Goal: Find specific page/section: Find specific page/section

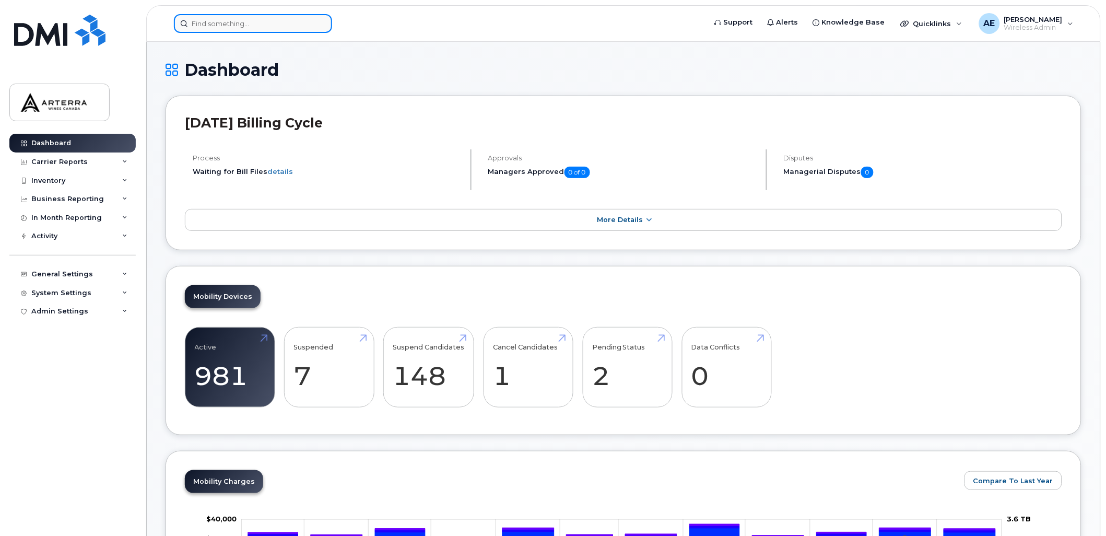
click at [319, 17] on div at bounding box center [253, 23] width 158 height 19
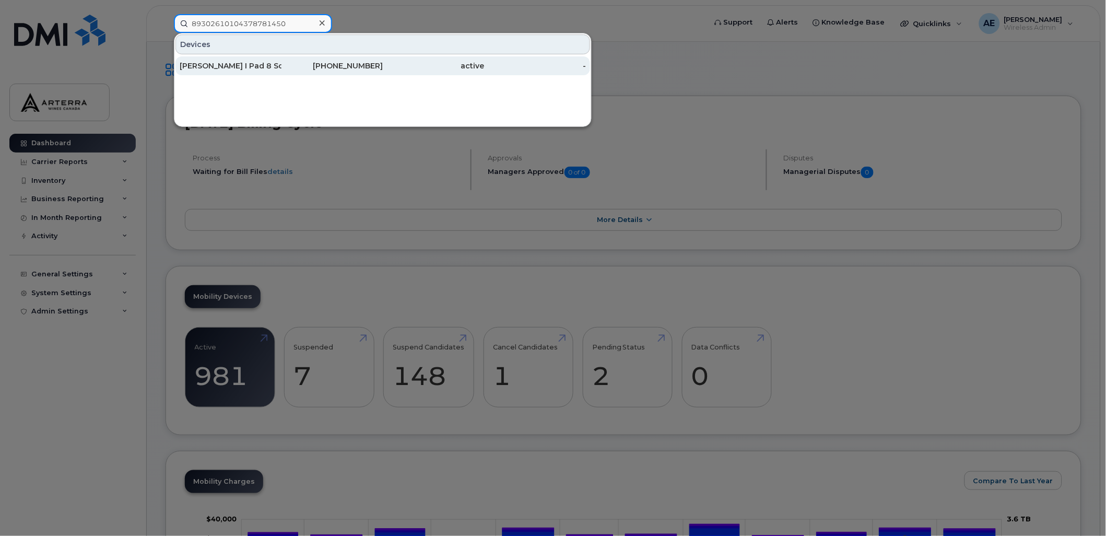
type input "89302610104378781450"
click at [259, 63] on div "[PERSON_NAME] I Pad 8 Scammell" at bounding box center [231, 66] width 102 height 10
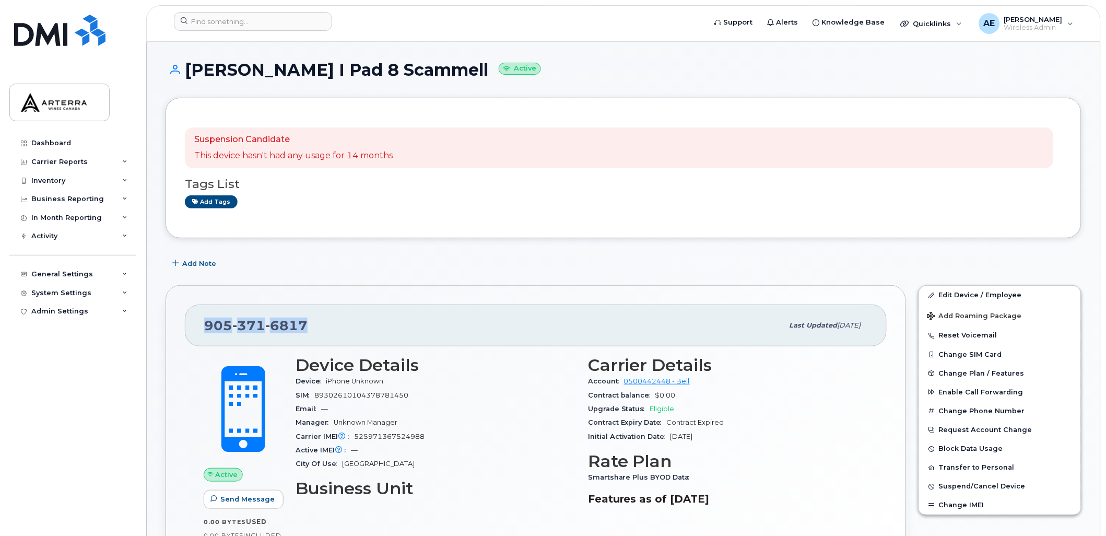
drag, startPoint x: 309, startPoint y: 321, endPoint x: 196, endPoint y: 320, distance: 112.8
click at [196, 320] on div "905 371 6817 Last updated Oct 21, 2024" at bounding box center [536, 325] width 702 height 42
drag, startPoint x: 196, startPoint y: 320, endPoint x: 209, endPoint y: 325, distance: 13.9
copy span "905 371 6817"
drag, startPoint x: 181, startPoint y: 68, endPoint x: 406, endPoint y: 68, distance: 224.5
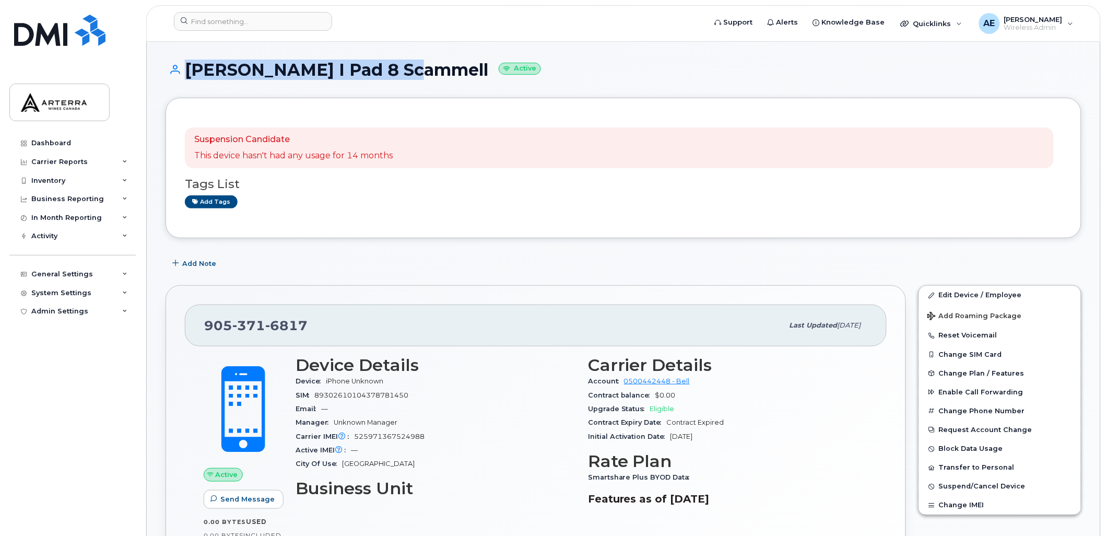
click at [406, 68] on h1 "Candis I Pad 8 Scammell Active" at bounding box center [624, 70] width 916 height 18
drag, startPoint x: 406, startPoint y: 68, endPoint x: 394, endPoint y: 69, distance: 12.1
copy h1 "[PERSON_NAME] I Pad 8 Scammell"
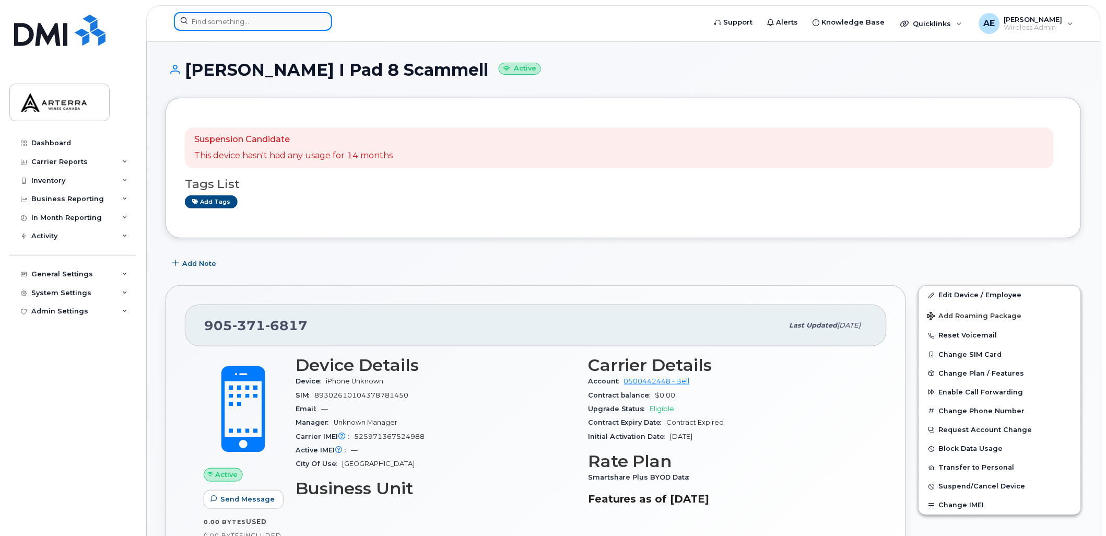
click at [285, 17] on input at bounding box center [253, 21] width 158 height 19
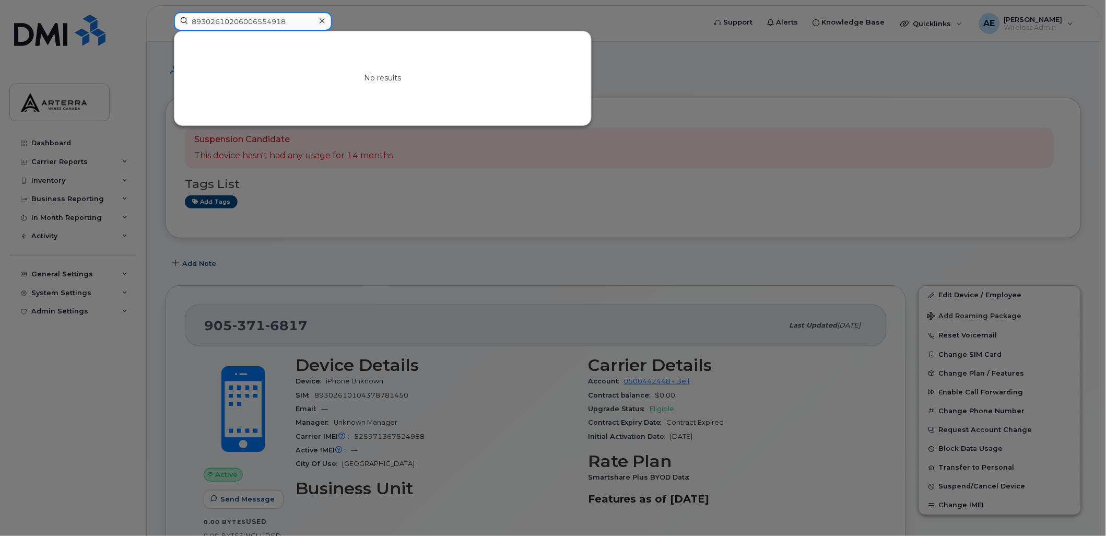
type input "89302610206006554918"
click at [430, 13] on div at bounding box center [553, 268] width 1106 height 536
drag, startPoint x: 311, startPoint y: 17, endPoint x: 174, endPoint y: 16, distance: 137.3
click at [174, 16] on input "89302610206006554918" at bounding box center [253, 21] width 158 height 19
click at [739, 65] on div at bounding box center [553, 268] width 1106 height 536
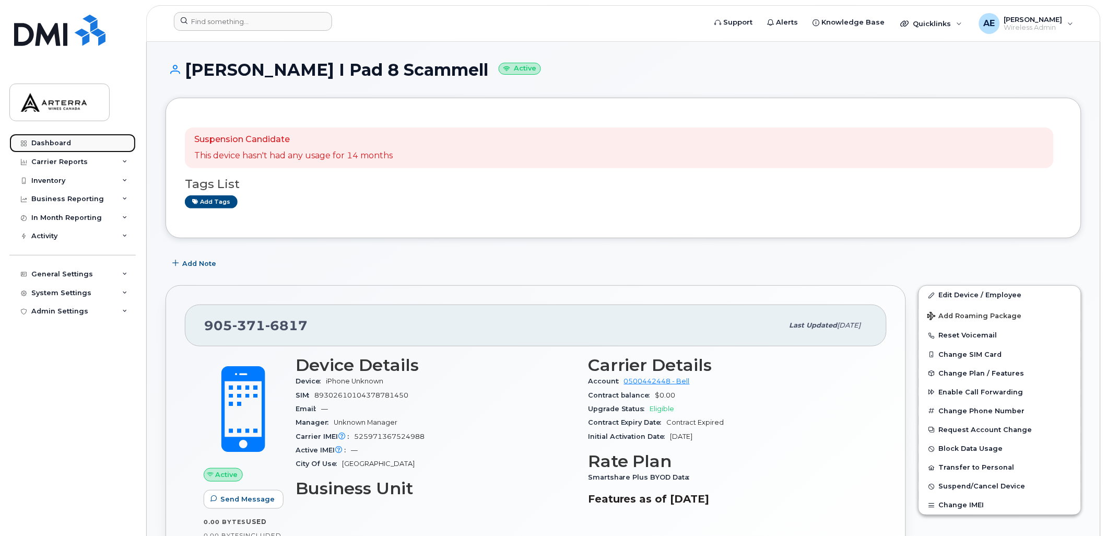
click at [55, 139] on div "Dashboard" at bounding box center [51, 143] width 40 height 8
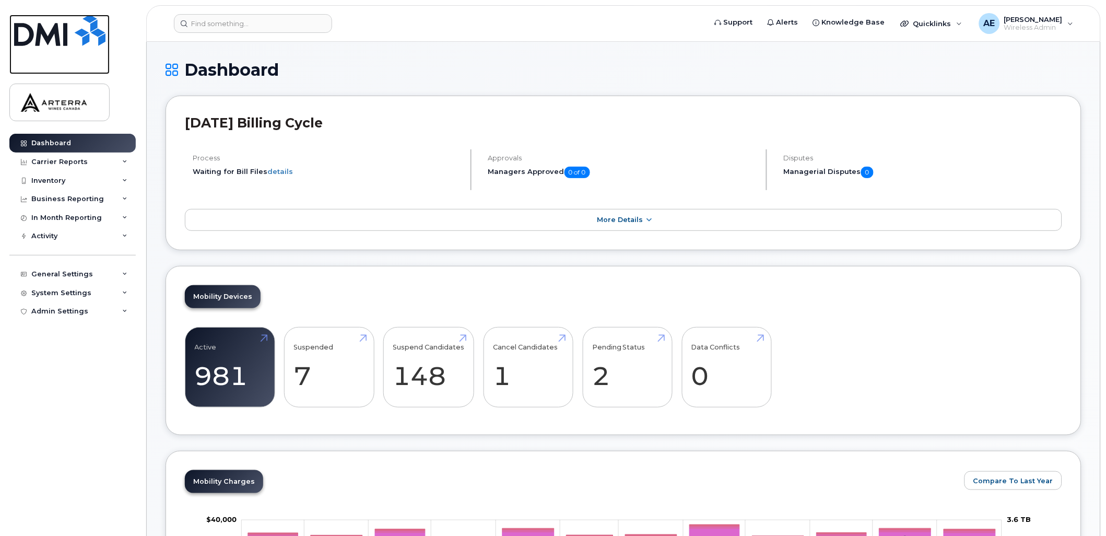
click at [60, 30] on img at bounding box center [59, 30] width 91 height 31
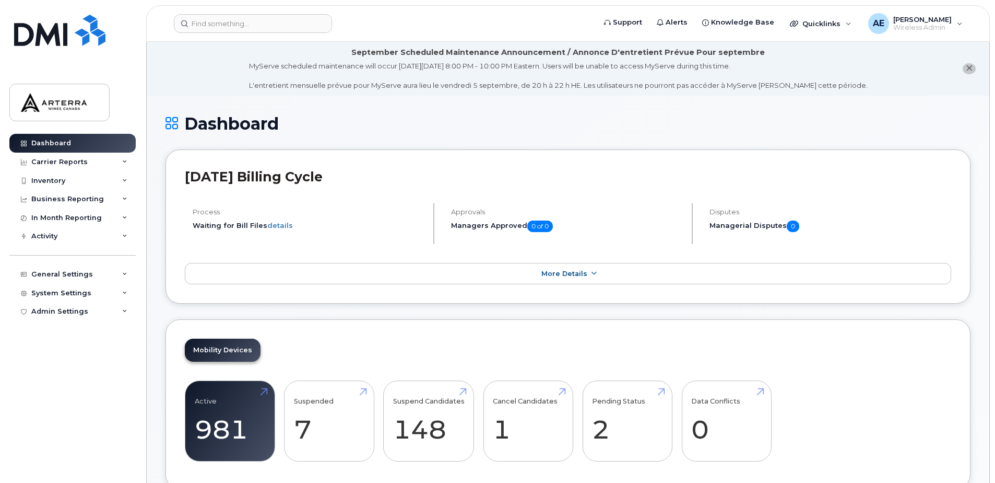
click at [966, 63] on li "September Scheduled Maintenance Announcement / Annonce D'entretient Prévue Pour…" at bounding box center [568, 69] width 843 height 54
click at [970, 66] on icon "close notification" at bounding box center [969, 68] width 7 height 7
